Goal: Find specific page/section: Find specific page/section

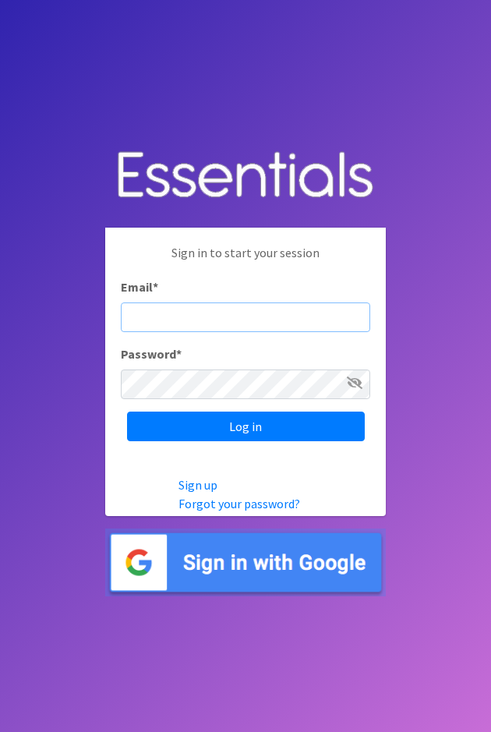
click at [198, 312] on input "Email *" at bounding box center [245, 317] width 249 height 30
type input "Outreach@hscmd.org"
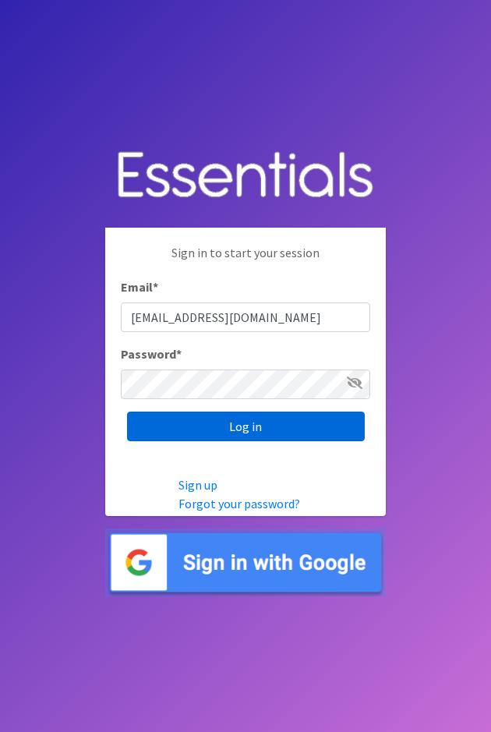
click at [252, 431] on input "Log in" at bounding box center [246, 427] width 238 height 30
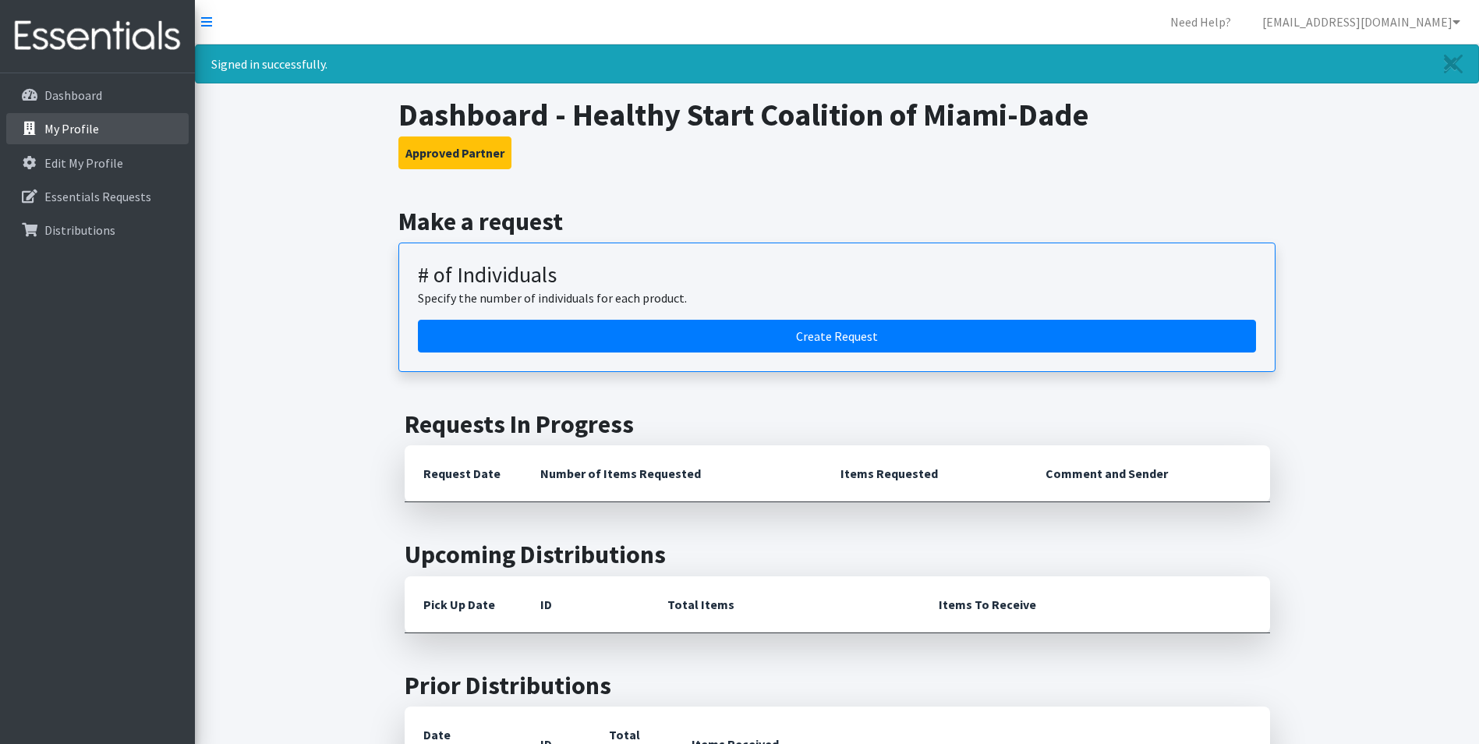
click at [79, 120] on link "My Profile" at bounding box center [97, 128] width 182 height 31
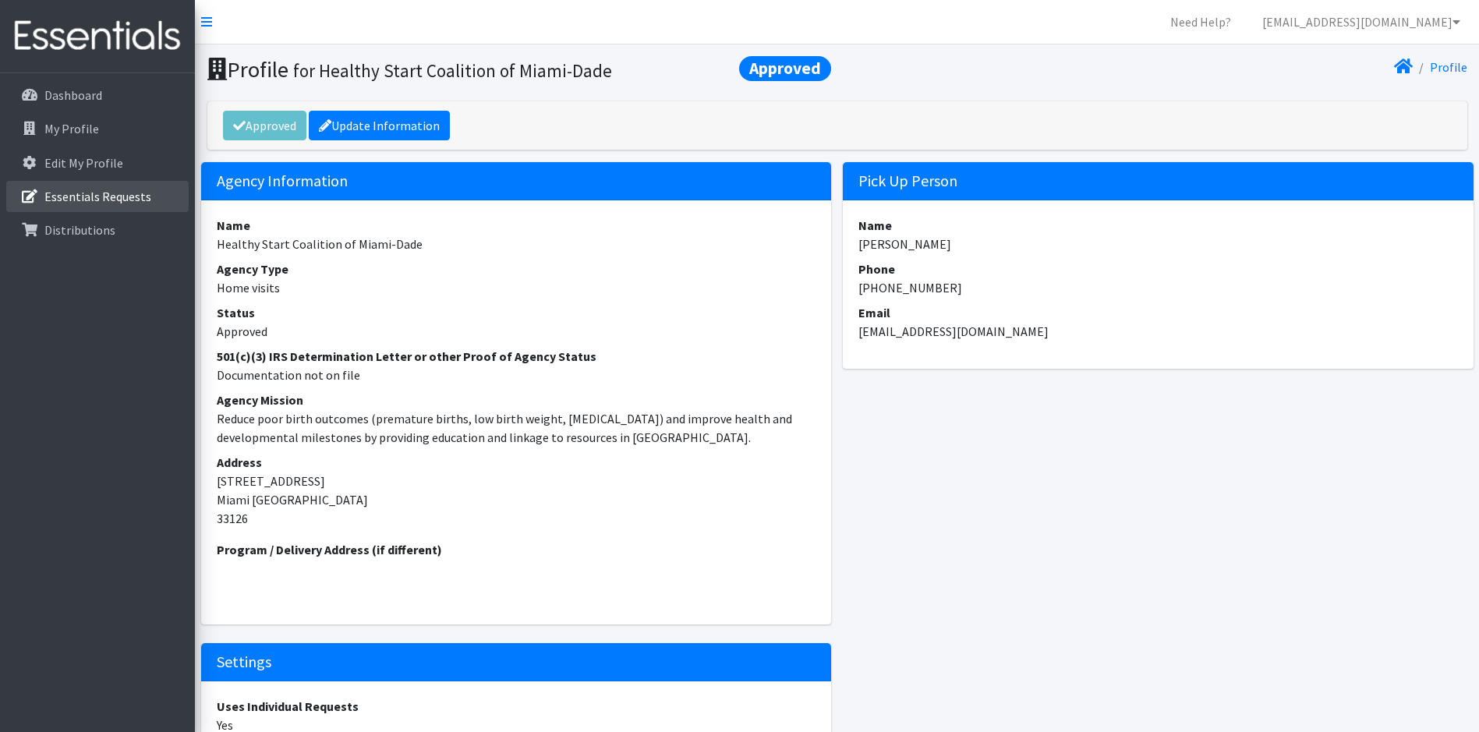
click at [104, 193] on p "Essentials Requests" at bounding box center [97, 197] width 107 height 16
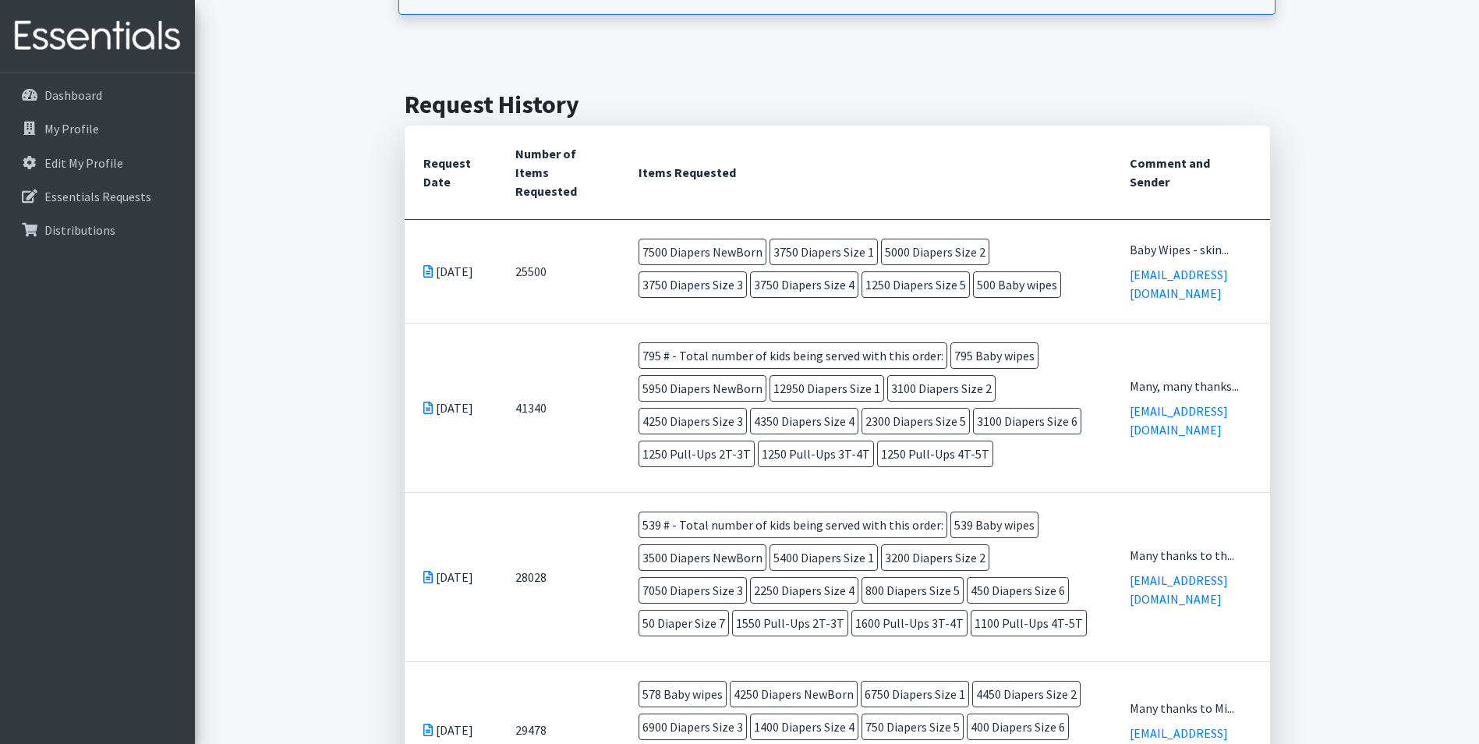
scroll to position [324, 0]
